Goal: Transaction & Acquisition: Purchase product/service

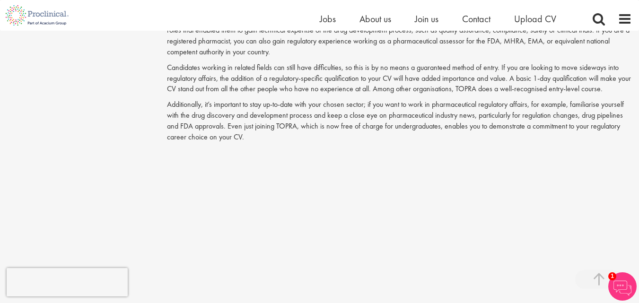
scroll to position [1191, 0]
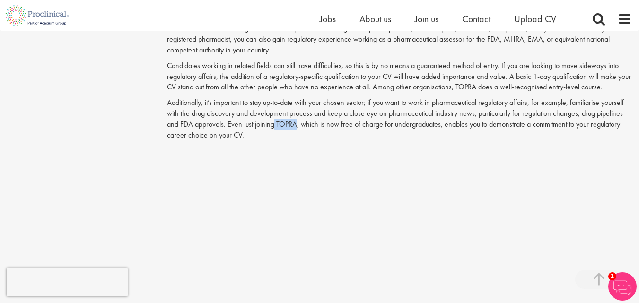
drag, startPoint x: 297, startPoint y: 125, endPoint x: 275, endPoint y: 124, distance: 22.7
click at [275, 124] on p "Additionally, it’s important to stay up-to-date with your chosen sector; if you…" at bounding box center [399, 118] width 465 height 43
copy p "TOPRA"
click at [129, 142] on div "Content types Quizzes Blogs Guidebooks Videos Infographics Case studies Press r…" at bounding box center [319, 38] width 639 height 2256
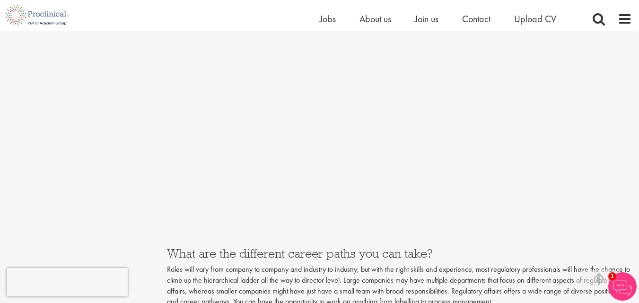
scroll to position [1437, 0]
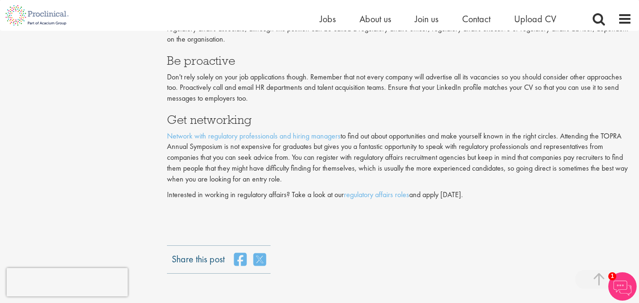
scroll to position [2080, 0]
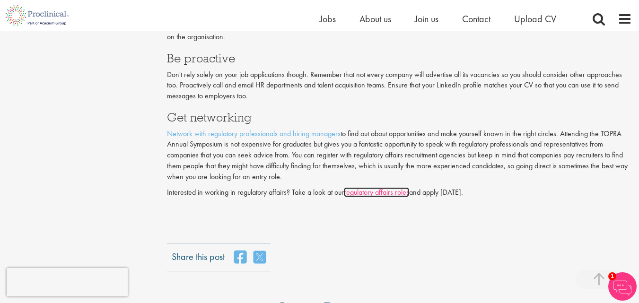
click at [387, 197] on link "regulatory affairs roles" at bounding box center [376, 192] width 65 height 10
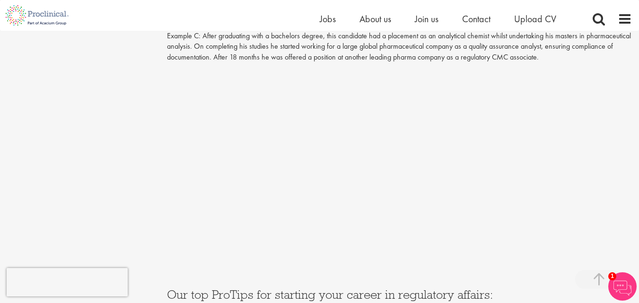
scroll to position [1683, 0]
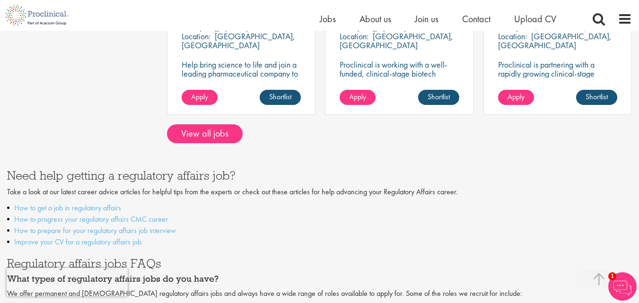
scroll to position [643, 0]
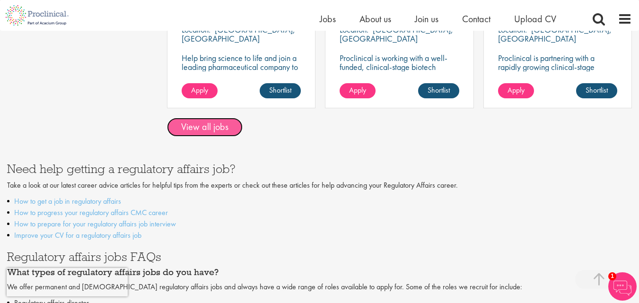
click at [210, 132] on link "View all jobs" at bounding box center [205, 127] width 76 height 19
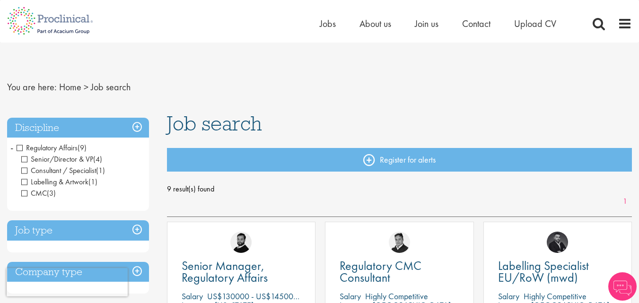
click at [341, 90] on nav "You are here: Home > Job search" at bounding box center [319, 87] width 625 height 23
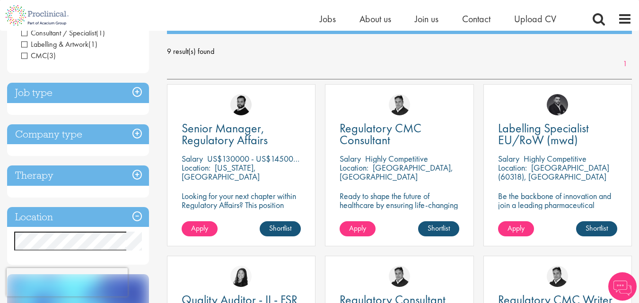
scroll to position [132, 0]
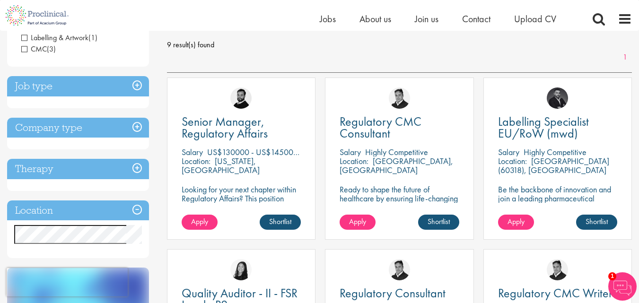
click at [137, 208] on h3 "Location" at bounding box center [78, 210] width 142 height 20
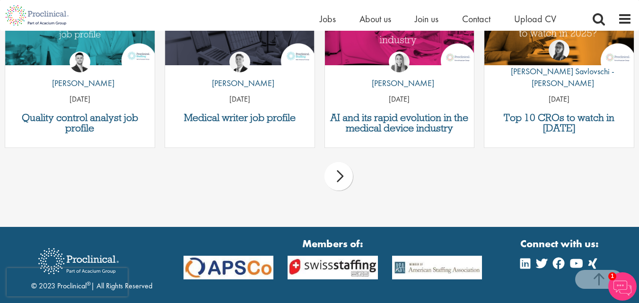
scroll to position [851, 0]
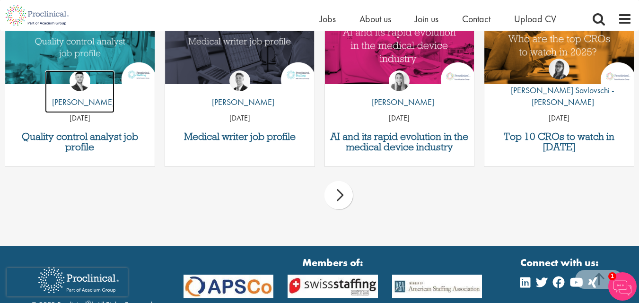
click at [78, 72] on img at bounding box center [79, 80] width 21 height 21
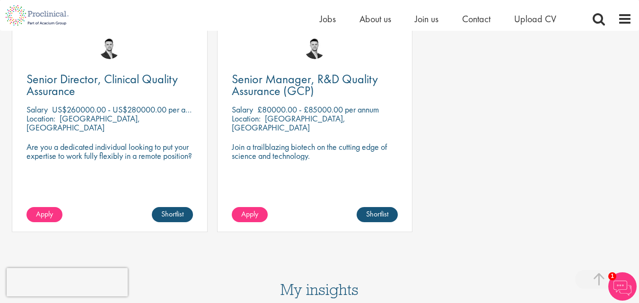
scroll to position [511, 0]
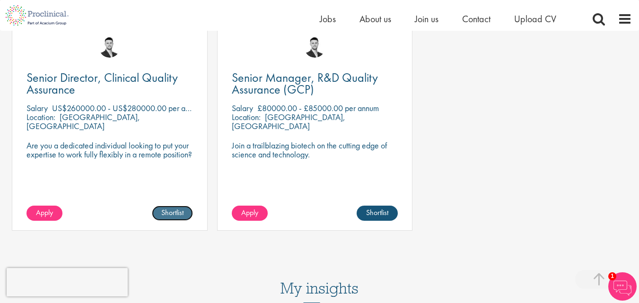
click at [176, 221] on link "Shortlist" at bounding box center [172, 213] width 41 height 15
click at [52, 217] on span "Apply" at bounding box center [44, 213] width 17 height 10
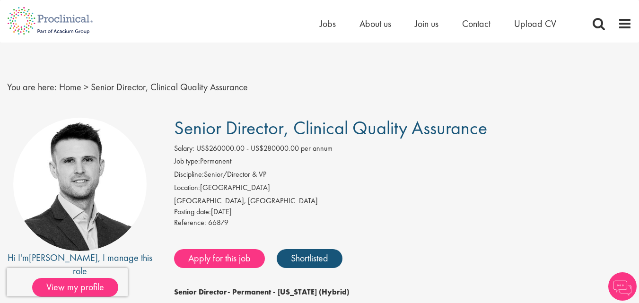
click at [441, 180] on li "Discipline: Senior/Director & VP" at bounding box center [403, 175] width 458 height 13
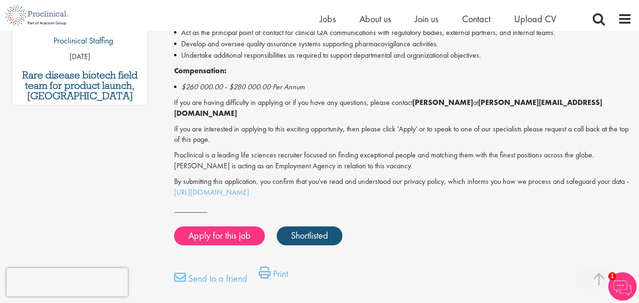
scroll to position [586, 0]
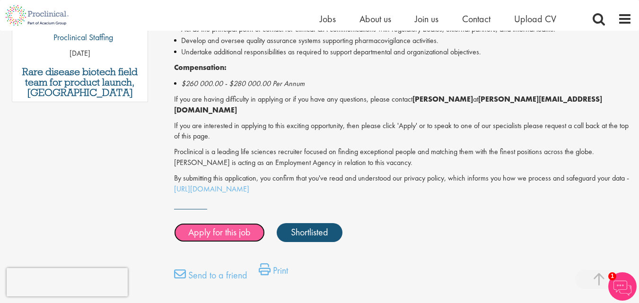
click at [217, 228] on link "Apply for this job" at bounding box center [219, 232] width 91 height 19
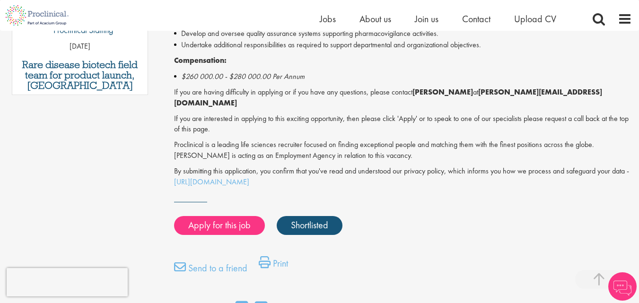
scroll to position [586, 0]
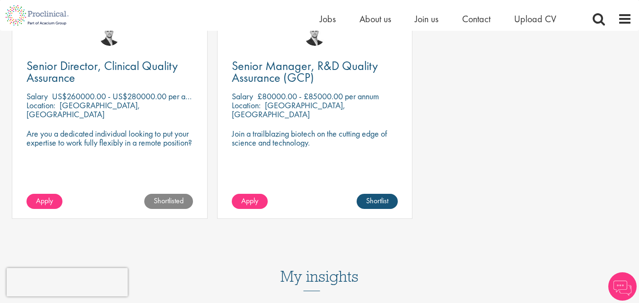
scroll to position [511, 0]
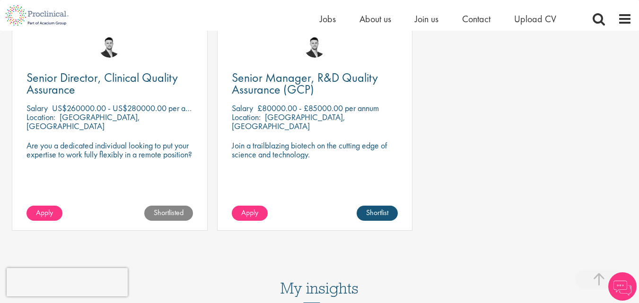
click at [481, 138] on div "Senior Director, Clinical Quality Assurance Salary US$260000.00 - US$280000.00 …" at bounding box center [319, 112] width 625 height 172
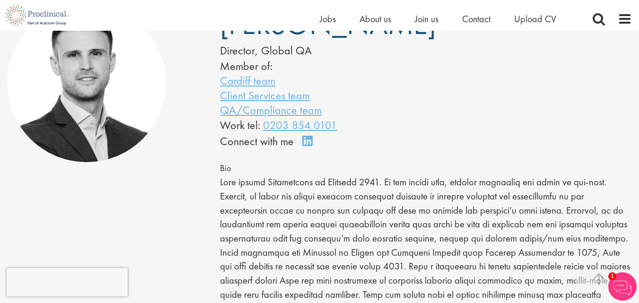
scroll to position [76, 0]
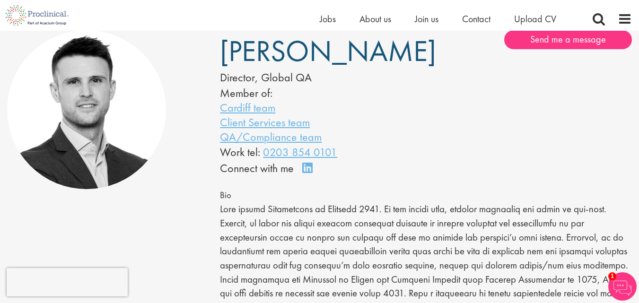
click at [615, 284] on img at bounding box center [622, 286] width 28 height 28
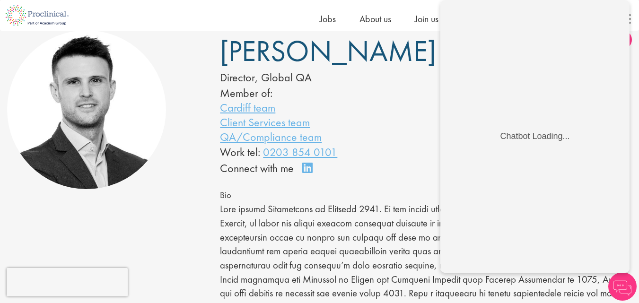
scroll to position [0, 0]
click at [403, 137] on div "Joshua Godden Director, Global QA Member of: Cardiff team Client Services team …" at bounding box center [319, 103] width 213 height 147
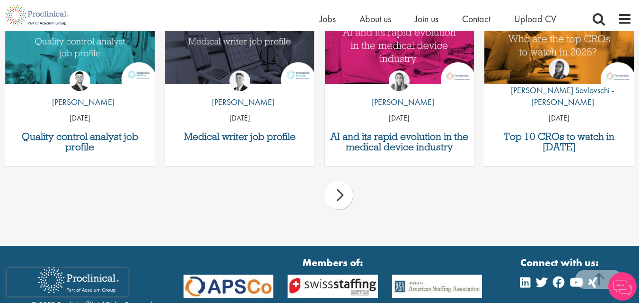
scroll to position [851, 0]
click at [243, 103] on p "by George Watson" at bounding box center [239, 102] width 69 height 12
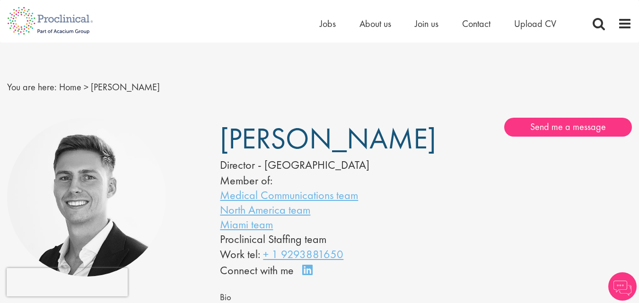
click at [0, 0] on div "[PERSON_NAME] Director - [GEOGRAPHIC_DATA] Member of: Medical Communications te…" at bounding box center [0, 0] width 0 height 0
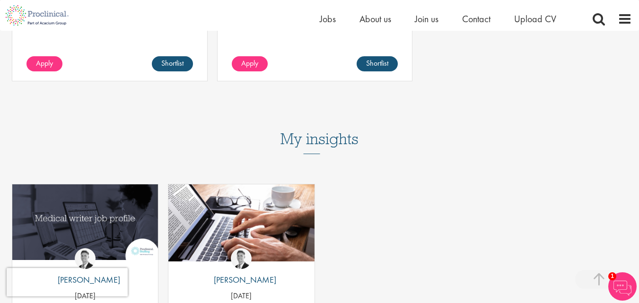
scroll to position [719, 0]
